Goal: Information Seeking & Learning: Learn about a topic

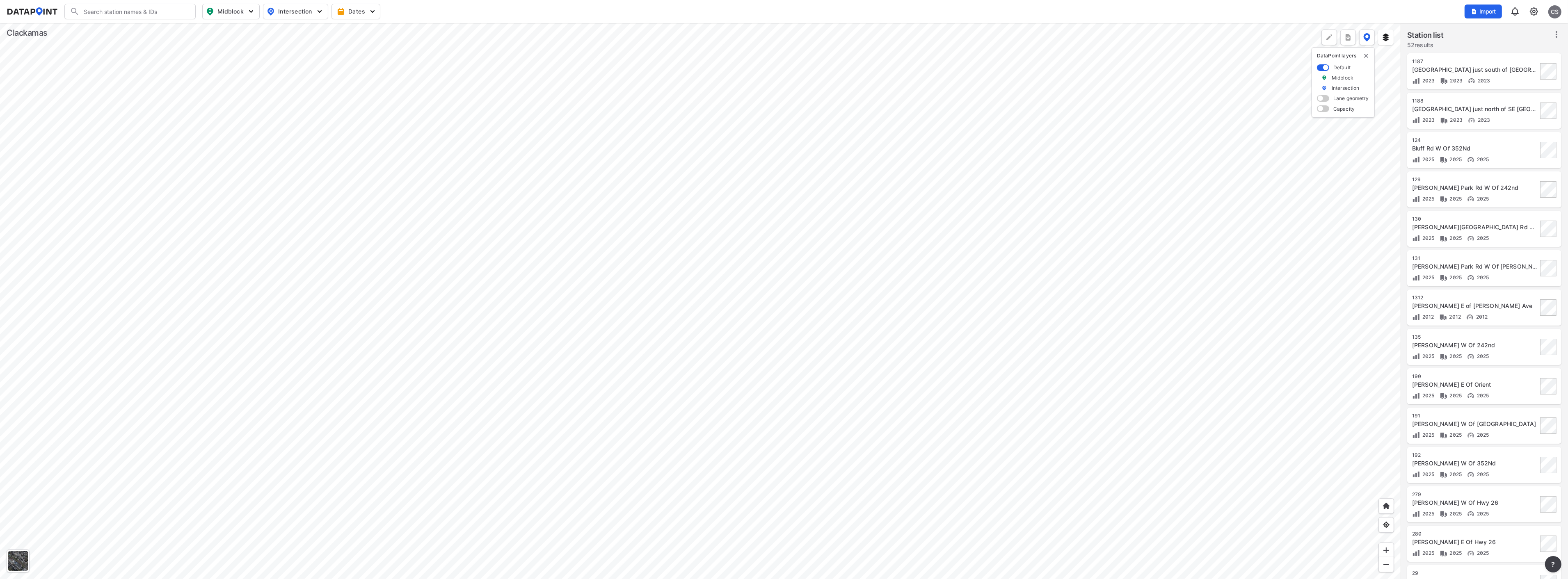
click at [743, 216] on div at bounding box center [700, 301] width 1401 height 556
click at [626, 355] on div at bounding box center [700, 301] width 1401 height 556
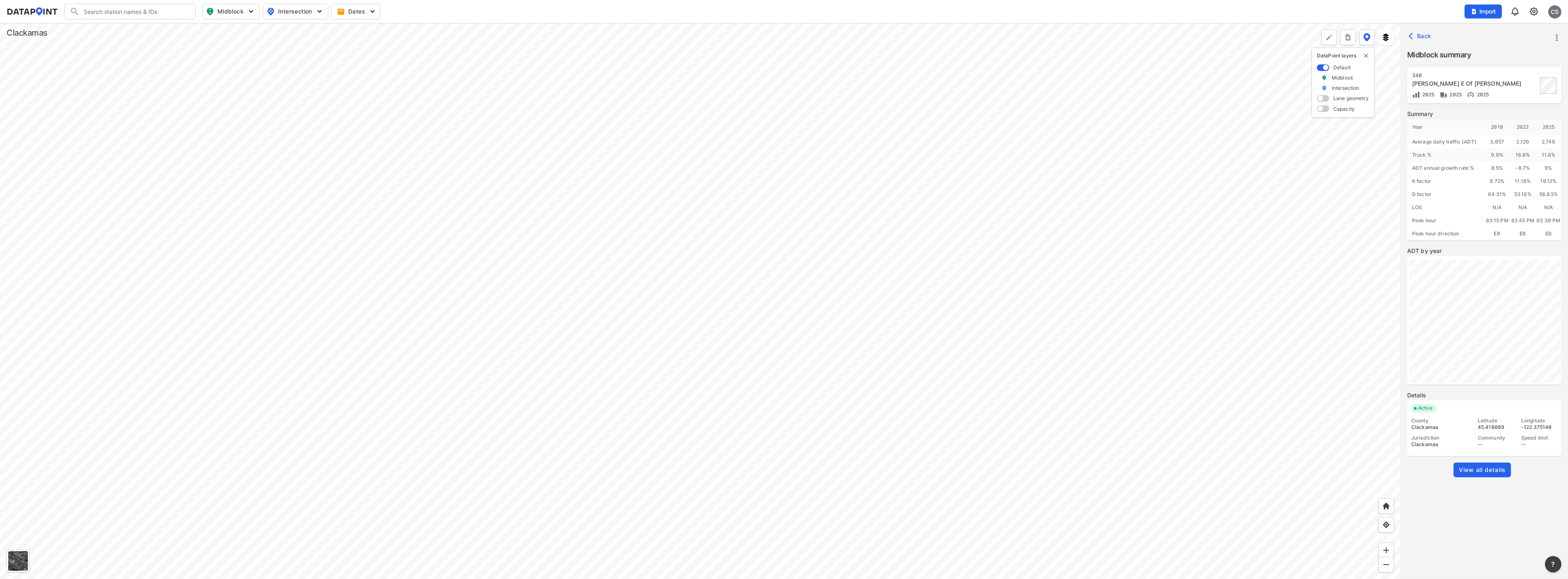
click at [874, 415] on span "View all details" at bounding box center [1482, 470] width 47 height 8
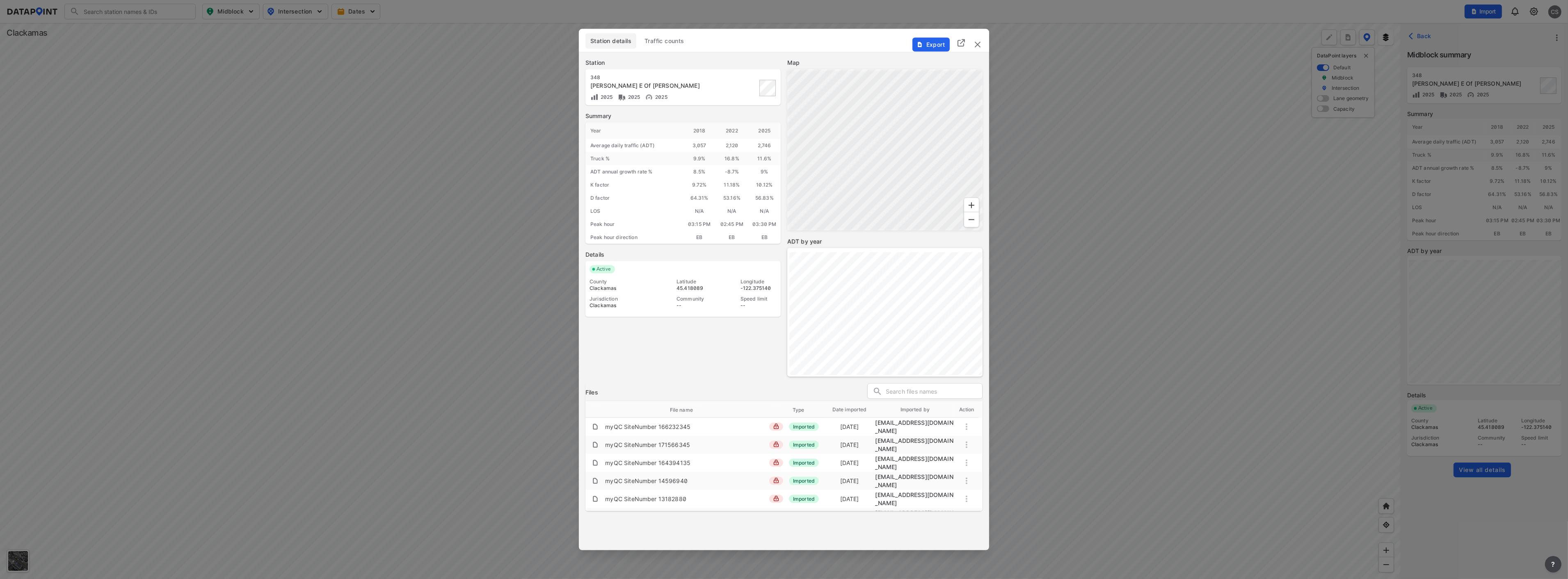
click at [667, 39] on span "Traffic counts" at bounding box center [664, 41] width 40 height 8
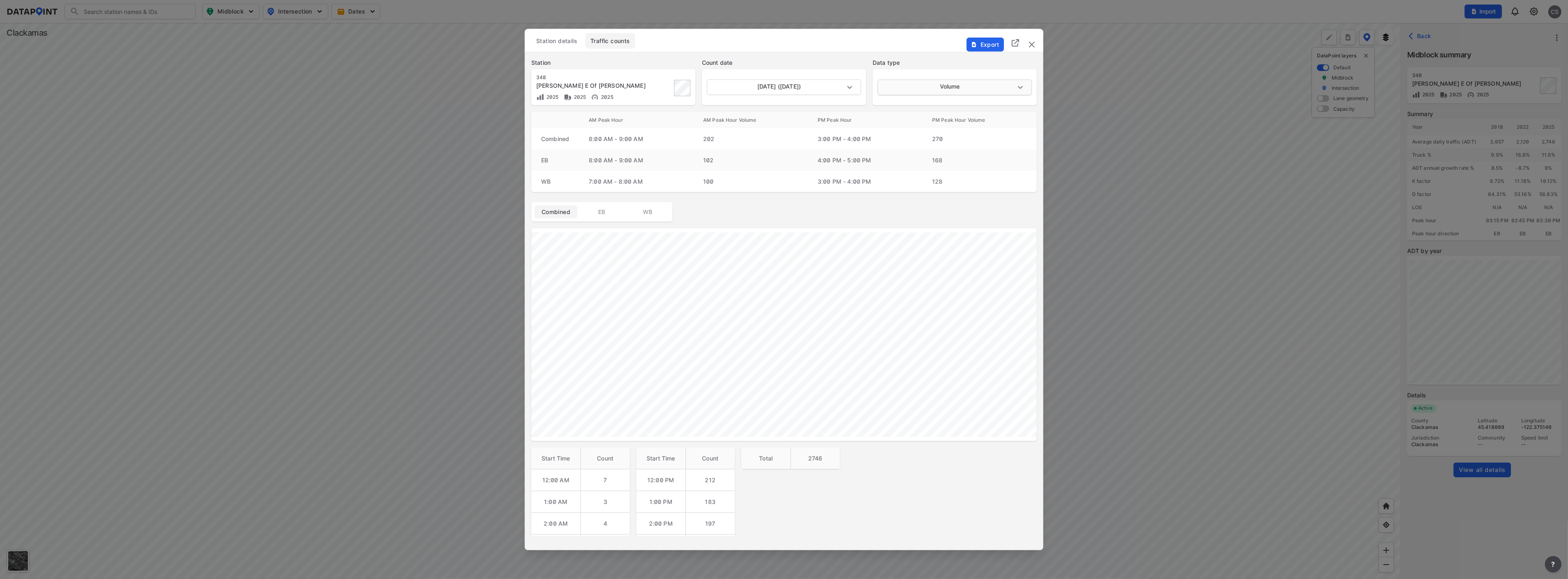
click at [874, 84] on body "Search Please enter a search term. Midblock Intersection Dates Import CS Import…" at bounding box center [784, 290] width 1568 height 579
click at [874, 116] on li "Speed" at bounding box center [954, 119] width 153 height 16
type input "Speed"
click at [874, 49] on img "delete" at bounding box center [1032, 44] width 10 height 10
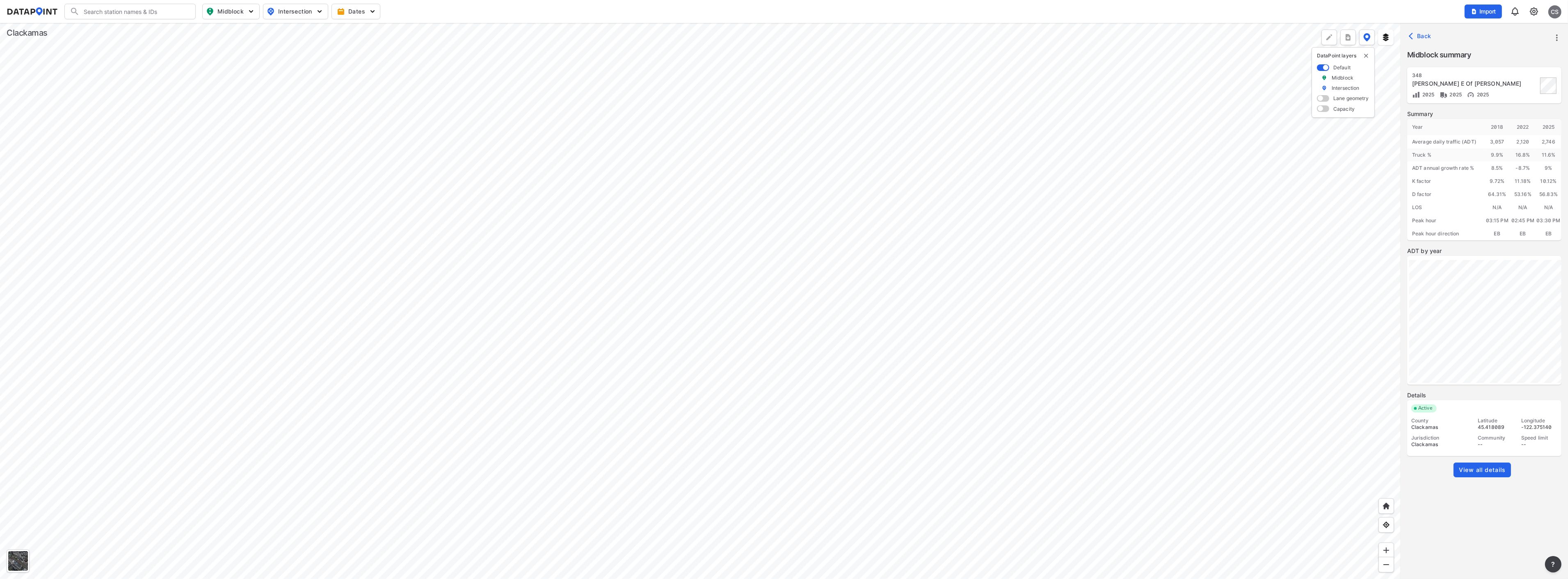
click at [682, 275] on div at bounding box center [700, 301] width 1401 height 556
click at [874, 292] on div at bounding box center [700, 301] width 1401 height 556
click at [874, 415] on span "View all details" at bounding box center [1482, 470] width 47 height 8
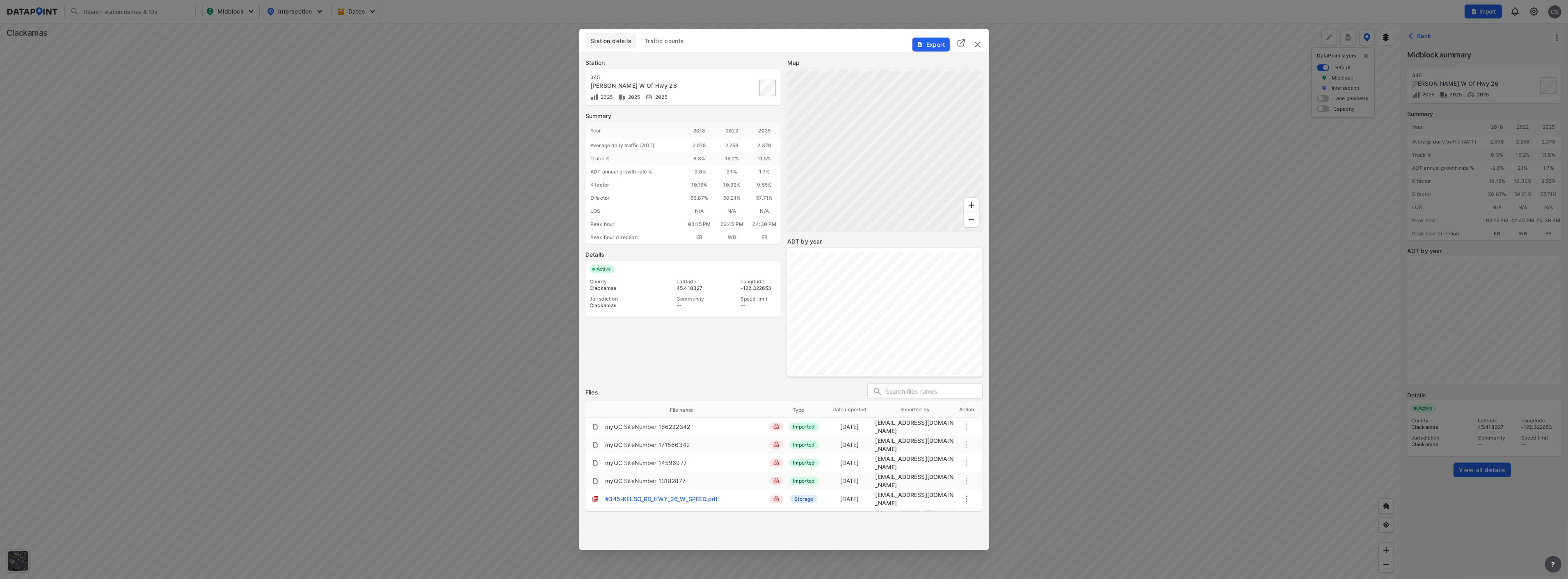
click at [668, 41] on span "Traffic counts" at bounding box center [664, 41] width 40 height 8
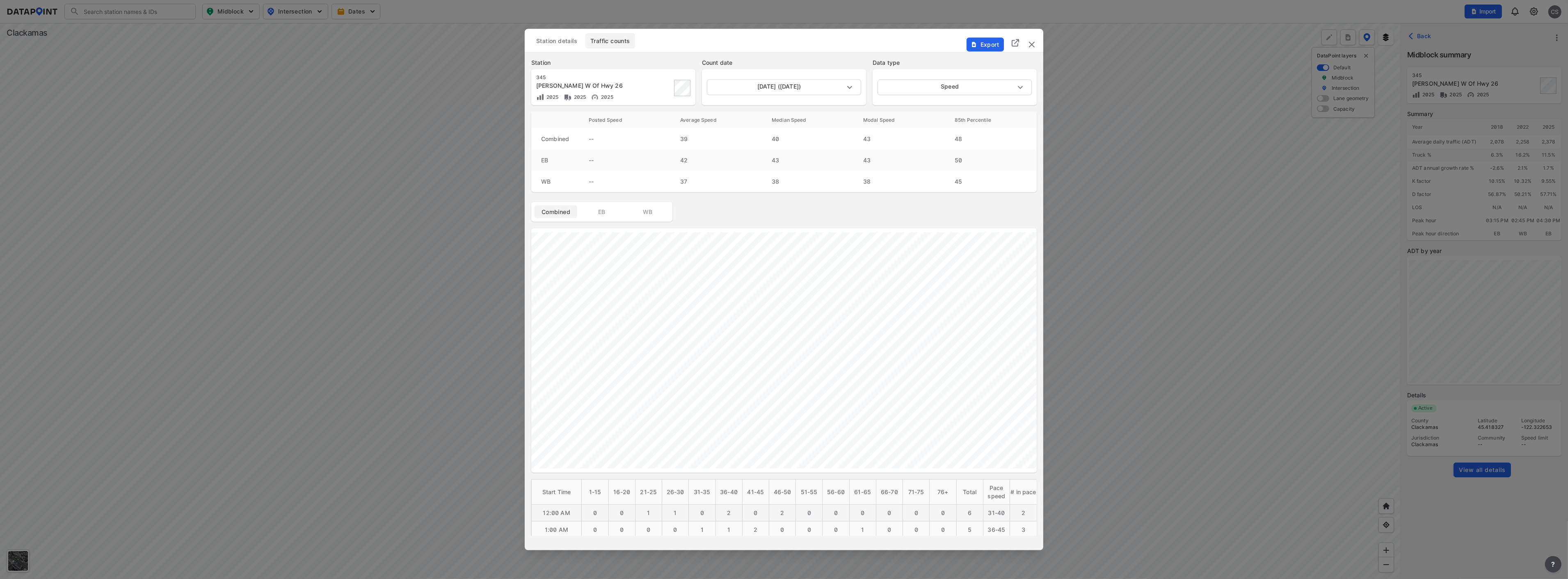
click at [874, 44] on img "delete" at bounding box center [1032, 44] width 10 height 10
